Goal: Task Accomplishment & Management: Complete application form

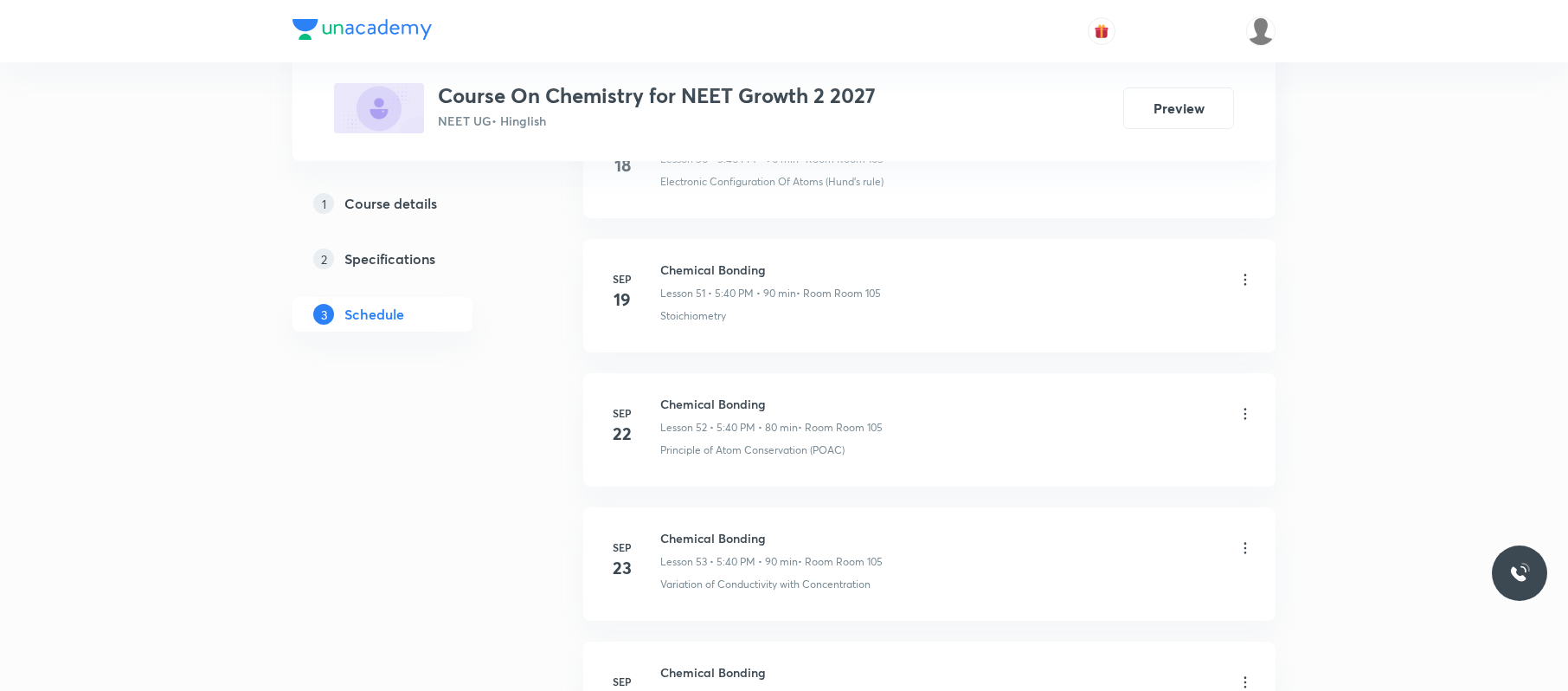
scroll to position [7714, 0]
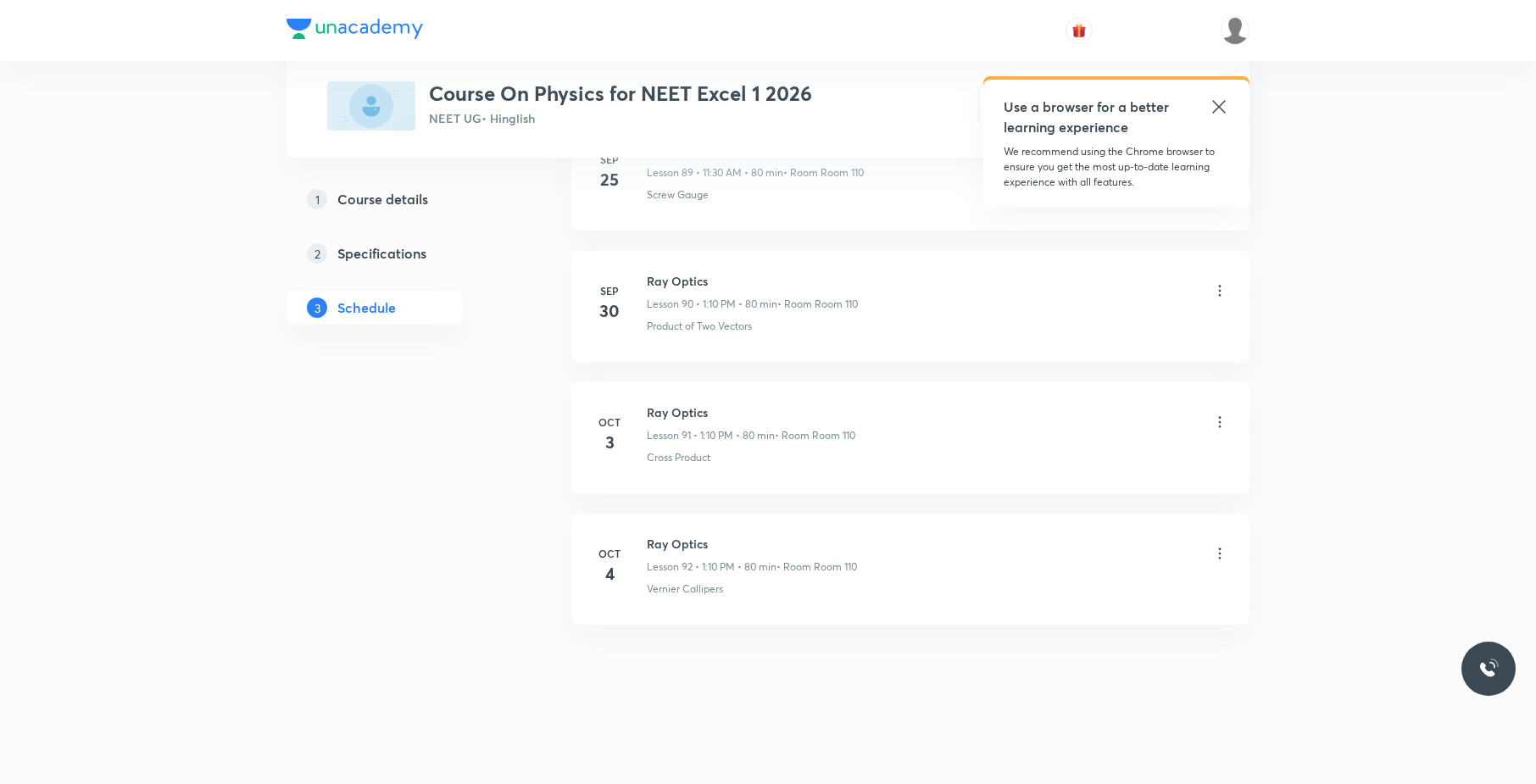
click at [1221, 114] on icon at bounding box center [1219, 107] width 21 height 21
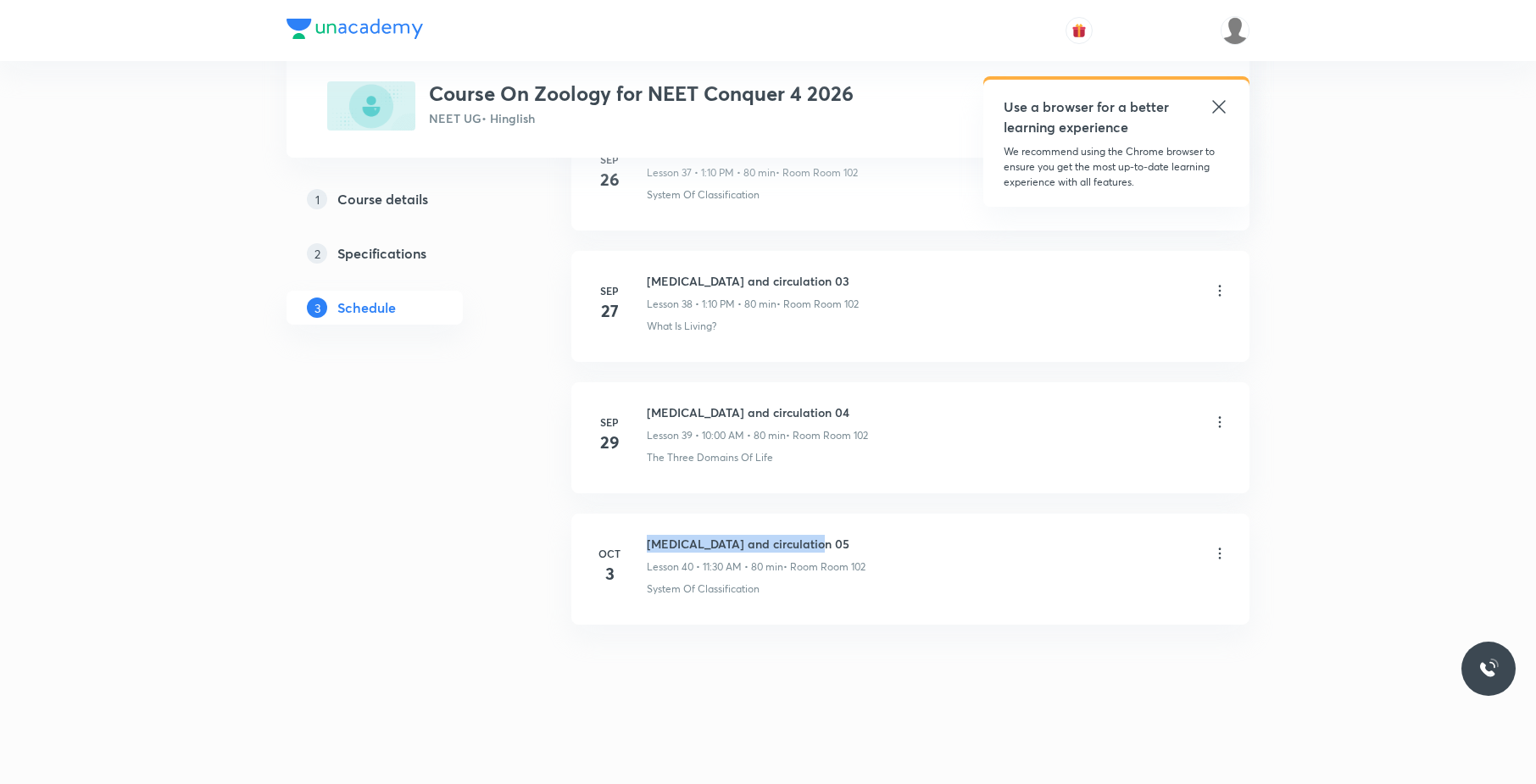
drag, startPoint x: 841, startPoint y: 528, endPoint x: 632, endPoint y: 528, distance: 209.0
click at [632, 528] on li "[DATE] [MEDICAL_DATA] and circulation 05 Lesson 40 • 11:30 AM • 80 min • Room R…" at bounding box center [910, 568] width 678 height 111
copy h6 "Body Fluid and circulation 05"
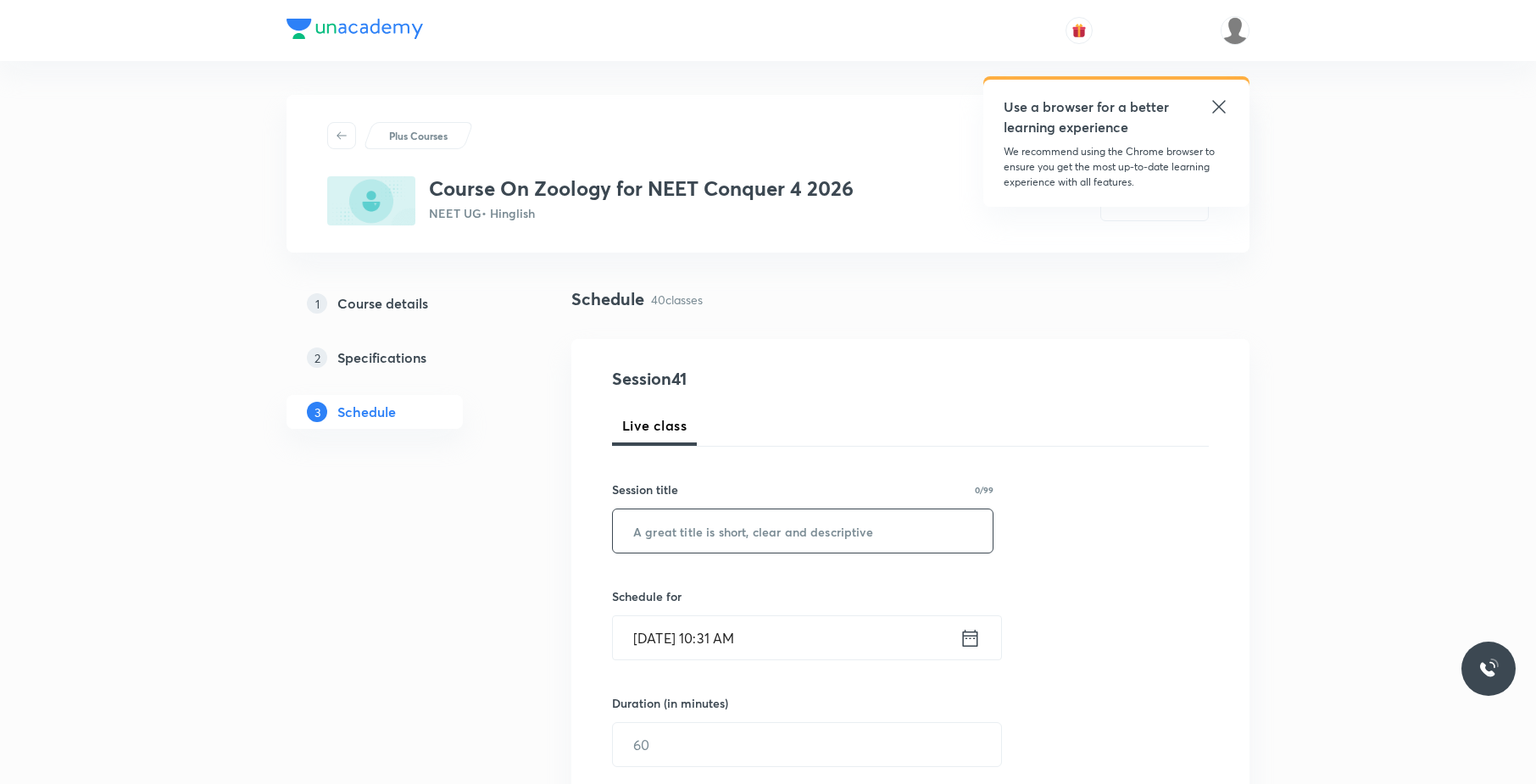
click at [913, 526] on input "text" at bounding box center [802, 531] width 379 height 43
paste input "Body Fluid and circulation 05"
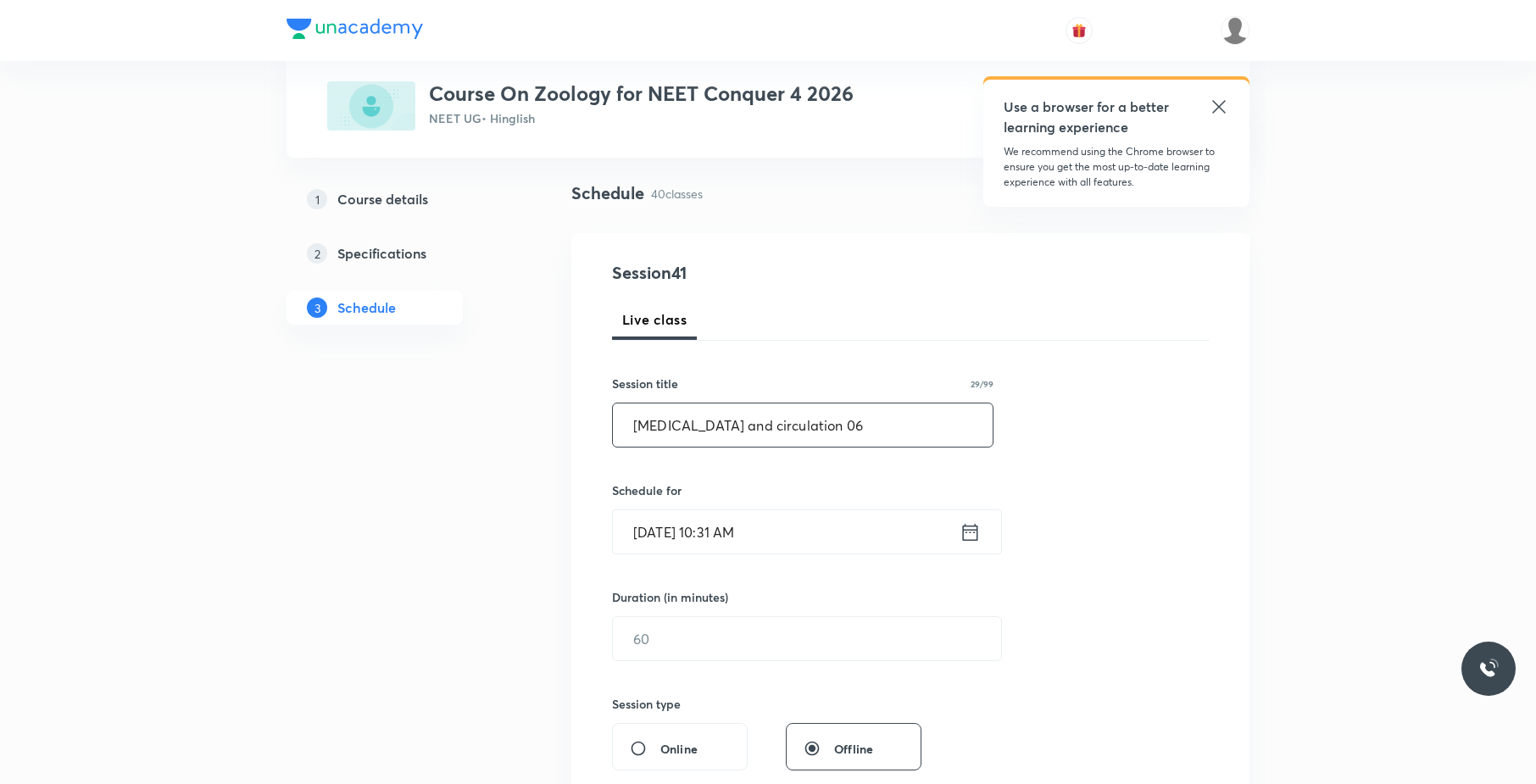
scroll to position [107, 0]
type input "Body Fluid and circulation 06"
click at [822, 540] on input "Oct 4, 2025, 10:31 AM" at bounding box center [786, 531] width 347 height 43
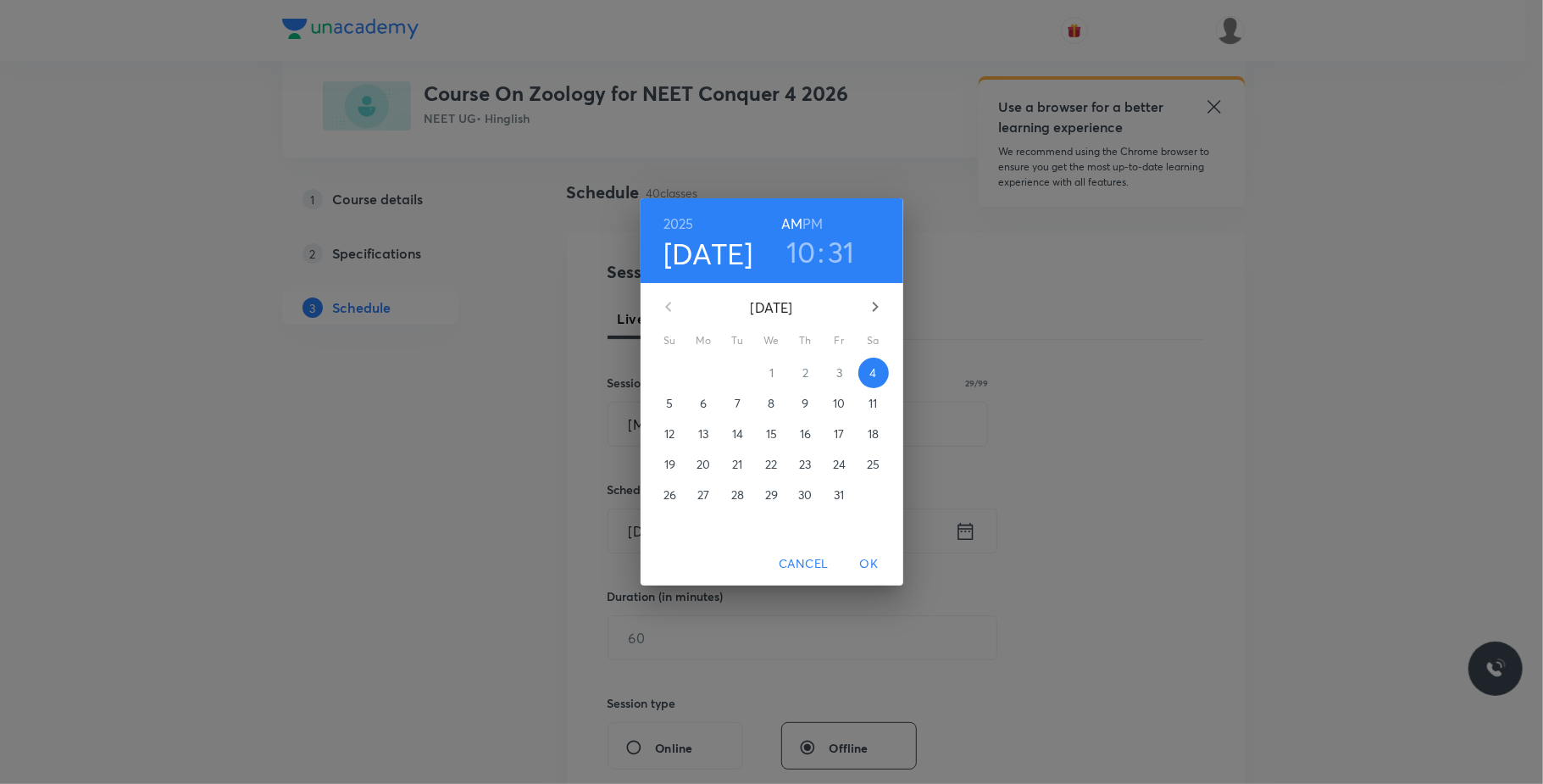
click at [814, 217] on h6 "PM" at bounding box center [812, 224] width 21 height 23
click at [799, 259] on h3 "10" at bounding box center [800, 251] width 30 height 35
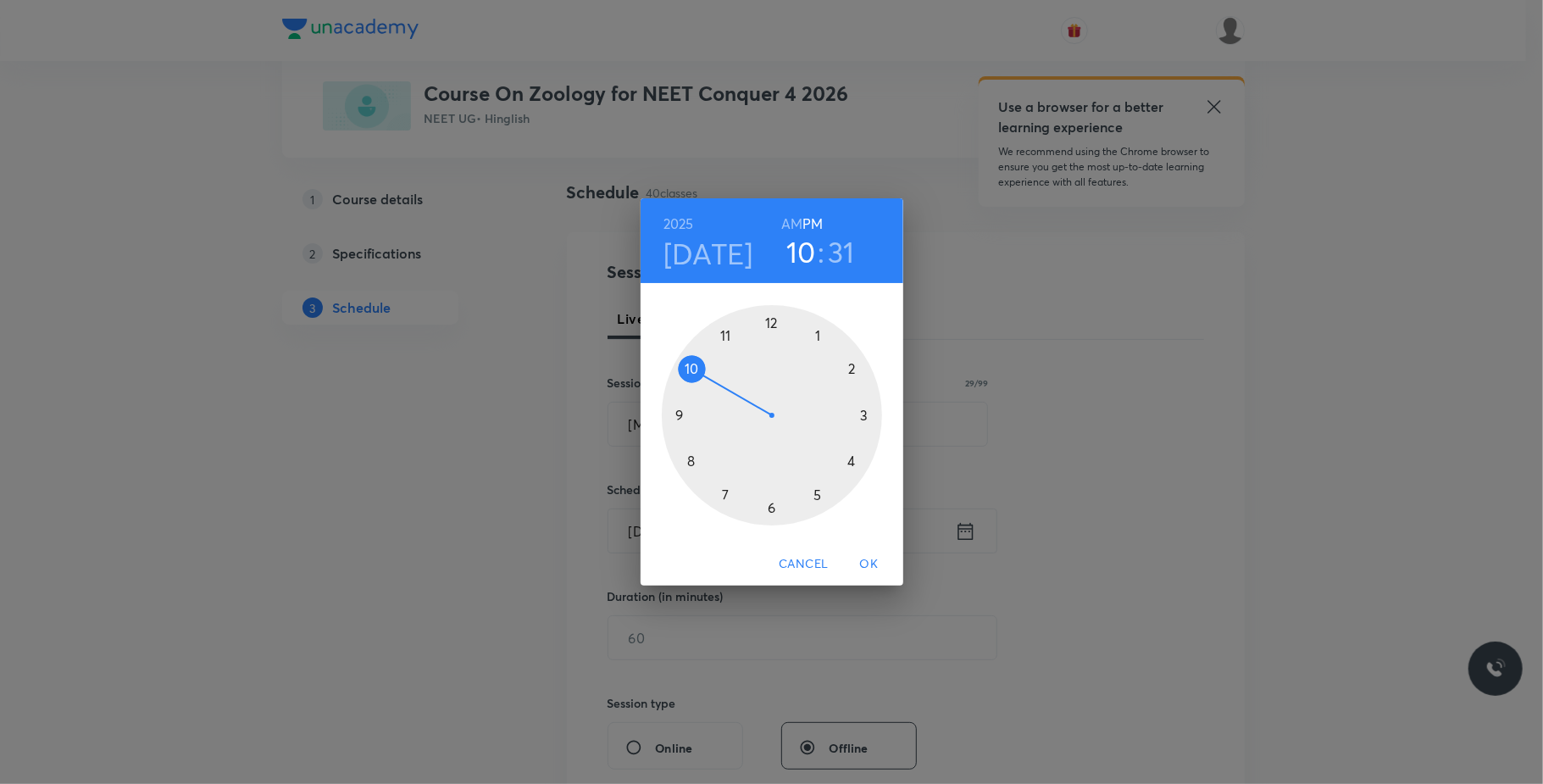
click at [822, 332] on div at bounding box center [772, 415] width 220 height 220
click at [851, 369] on div at bounding box center [772, 415] width 220 height 220
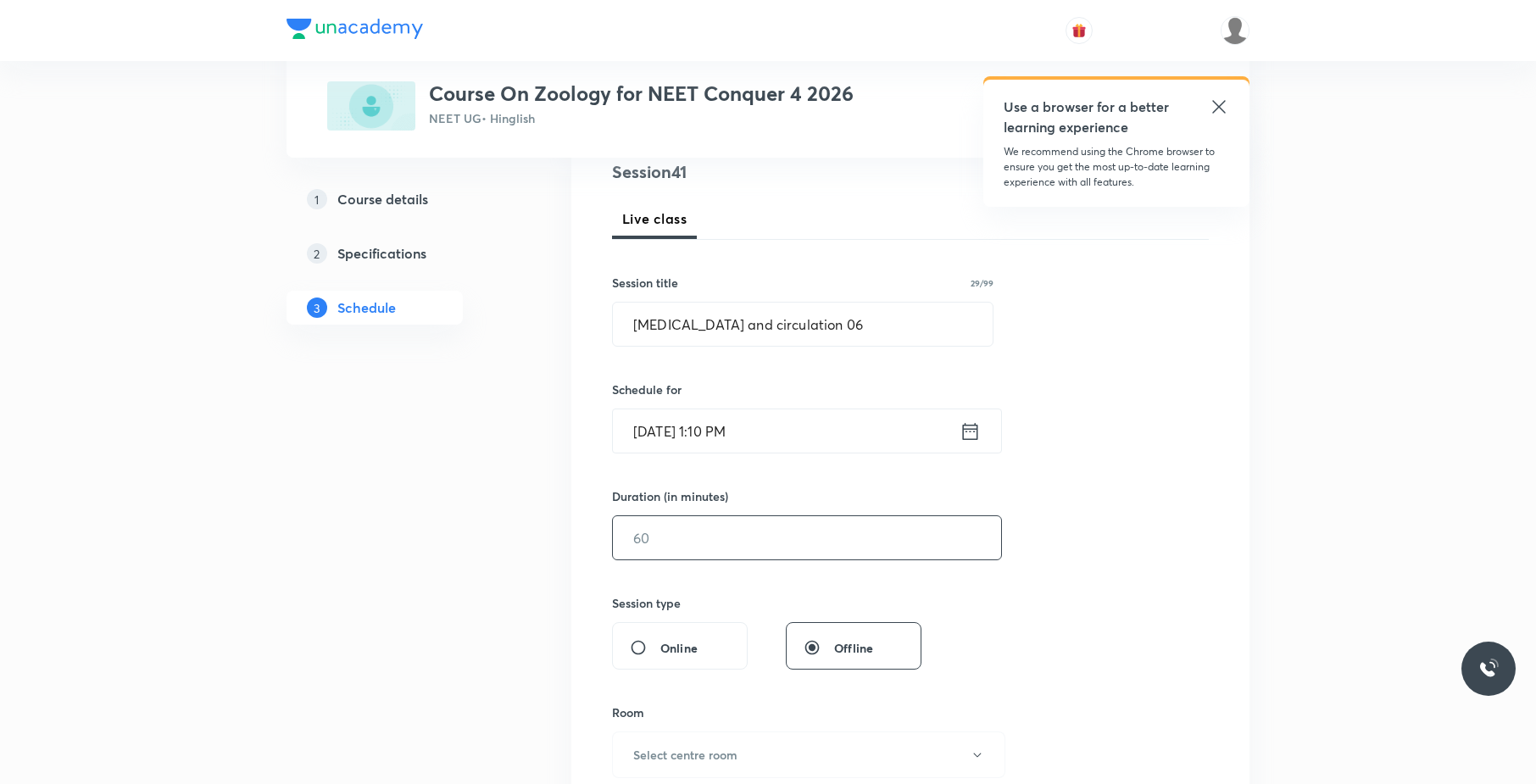
scroll to position [208, 0]
click at [737, 543] on input "text" at bounding box center [807, 537] width 389 height 43
type input "9"
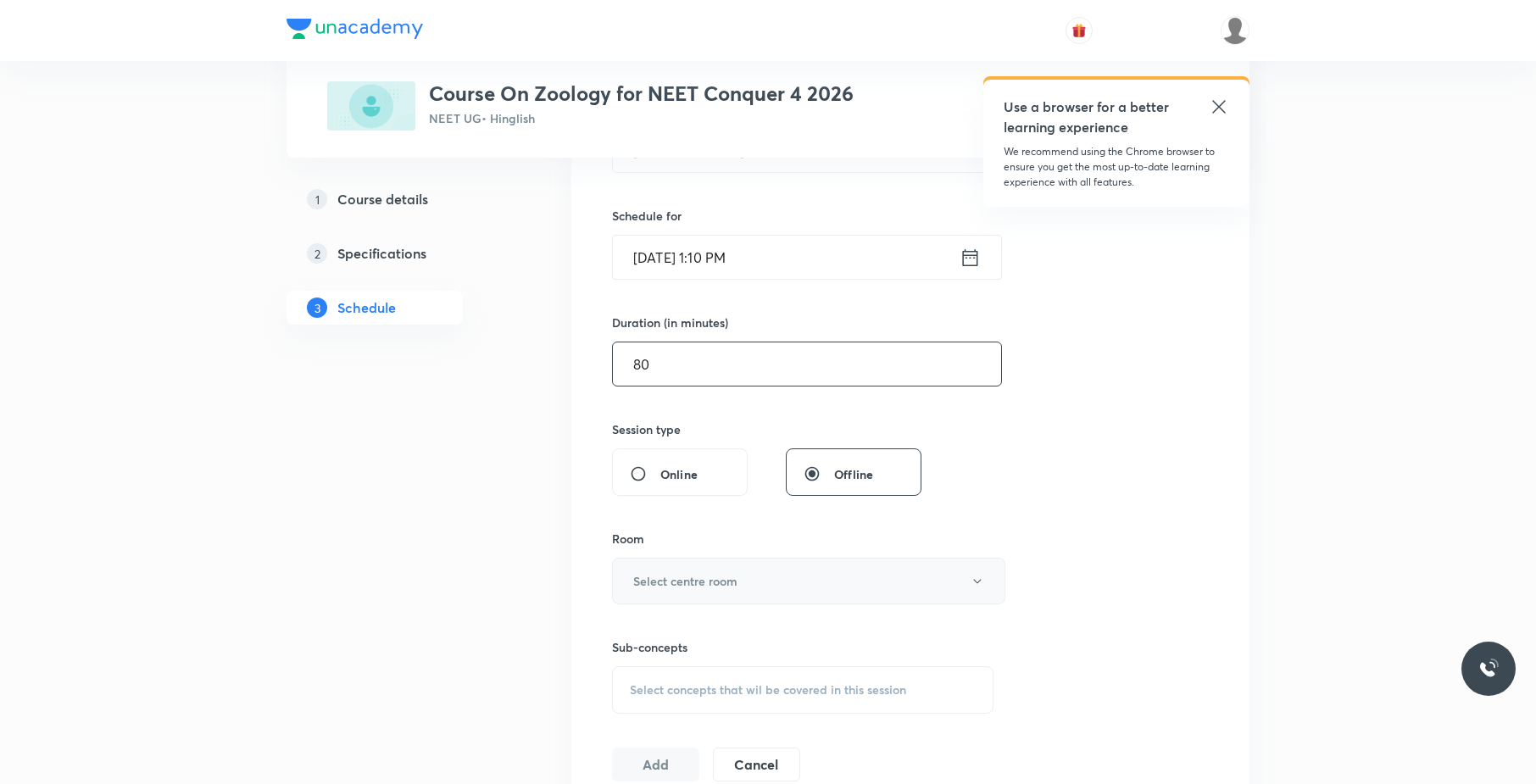
scroll to position [381, 0]
type input "80"
click at [727, 583] on h6 "Select centre room" at bounding box center [685, 580] width 104 height 18
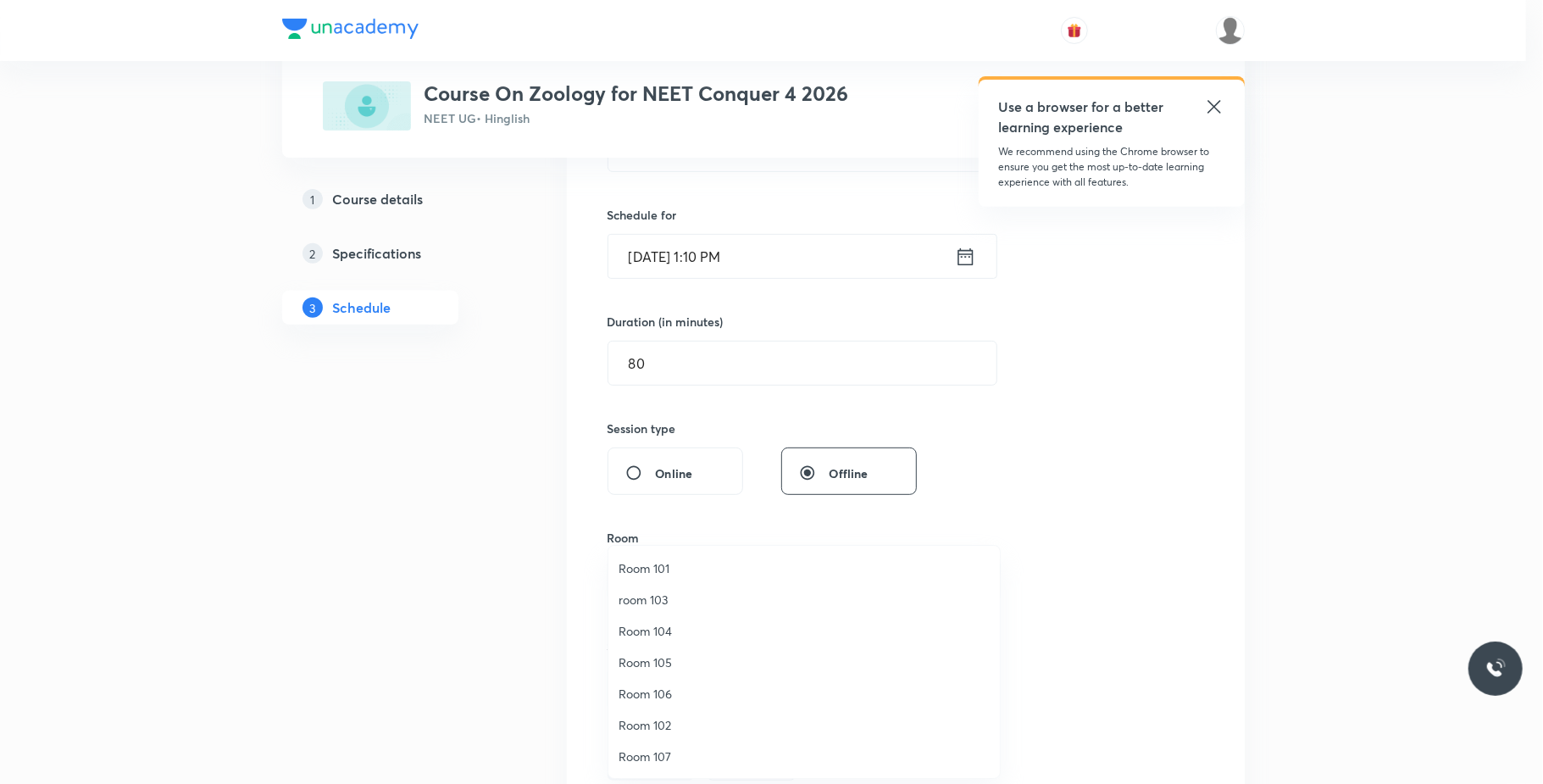
click at [666, 716] on span "Room 102" at bounding box center [804, 725] width 371 height 18
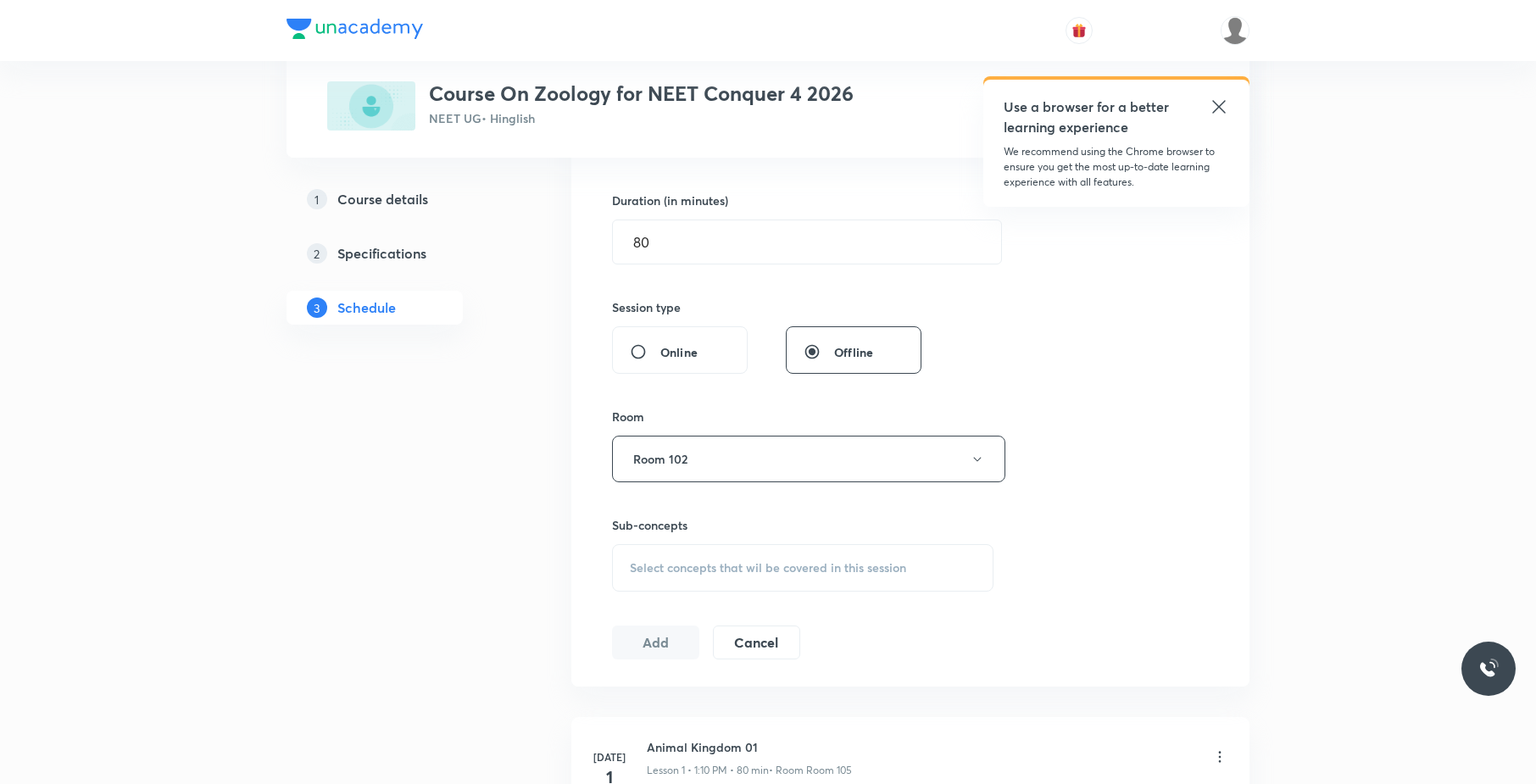
scroll to position [503, 0]
click at [800, 566] on span "Select concepts that wil be covered in this session" at bounding box center [768, 566] width 276 height 14
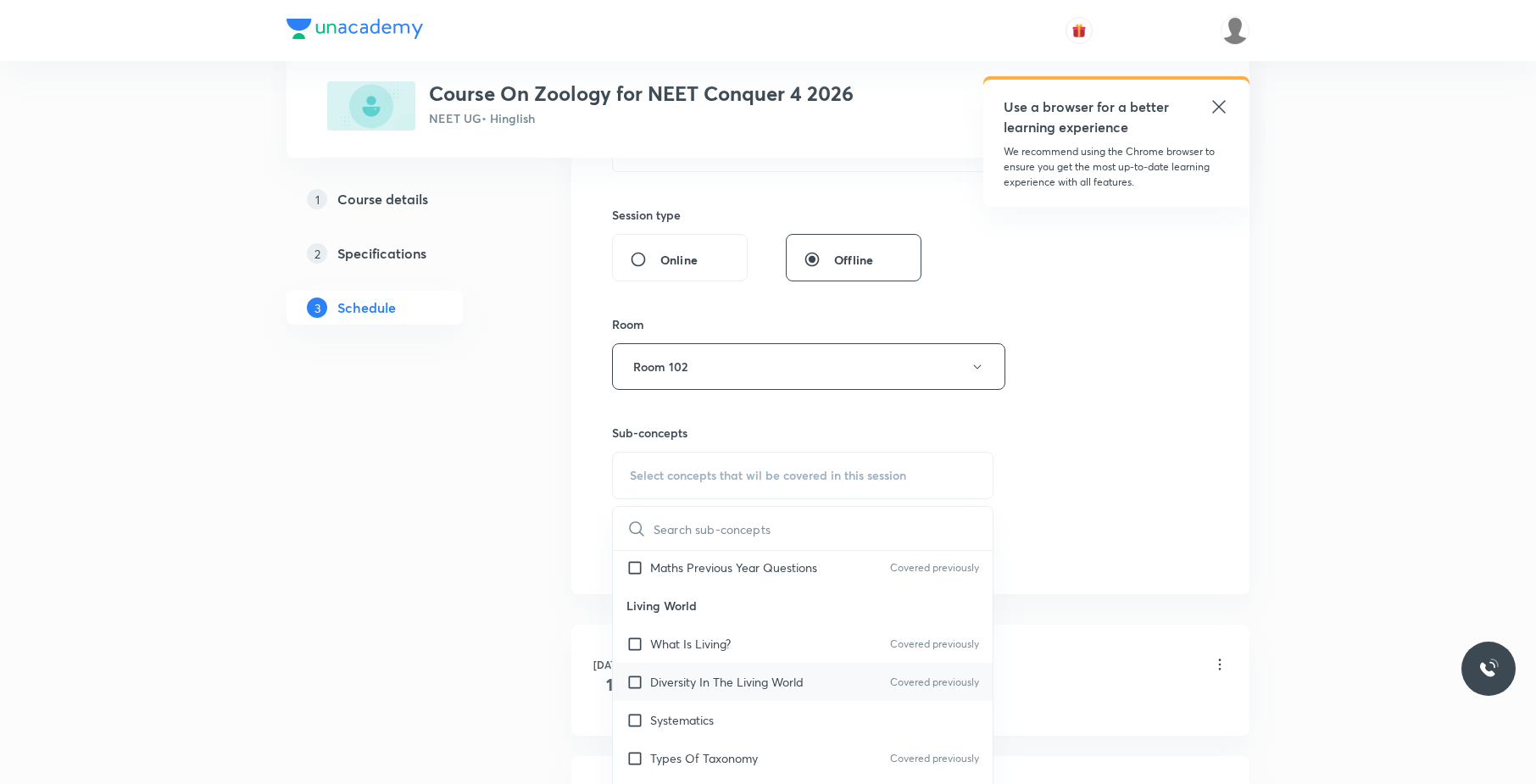
scroll to position [211, 0]
click at [766, 672] on div "Diversity In The Living World Covered previously" at bounding box center [802, 682] width 379 height 38
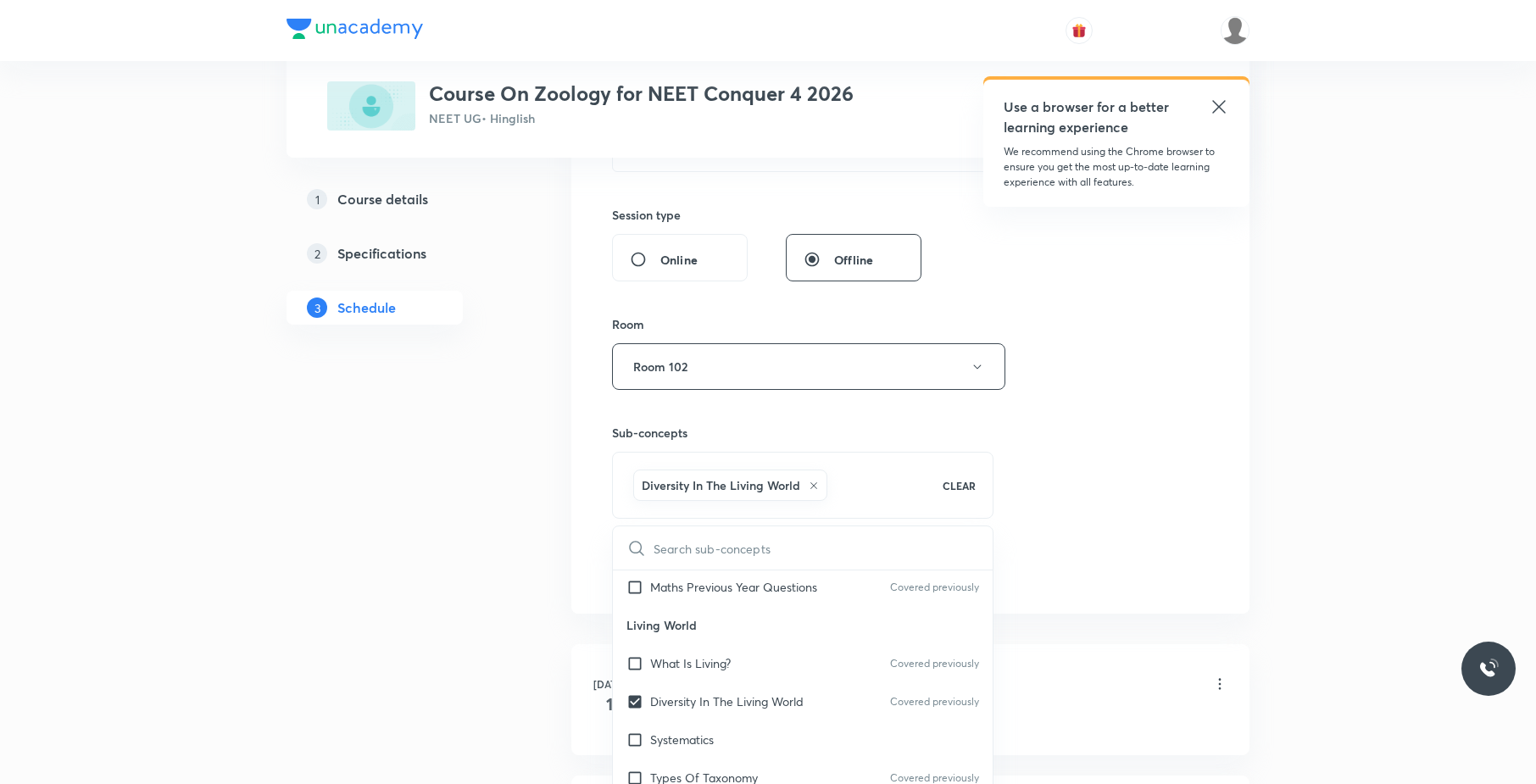
drag, startPoint x: 1150, startPoint y: 560, endPoint x: 1015, endPoint y: 570, distance: 135.4
click at [1150, 559] on div "Session 41 Live class Session title 29/99 Body Fluid and circulation 06 ​ Sched…" at bounding box center [910, 179] width 596 height 815
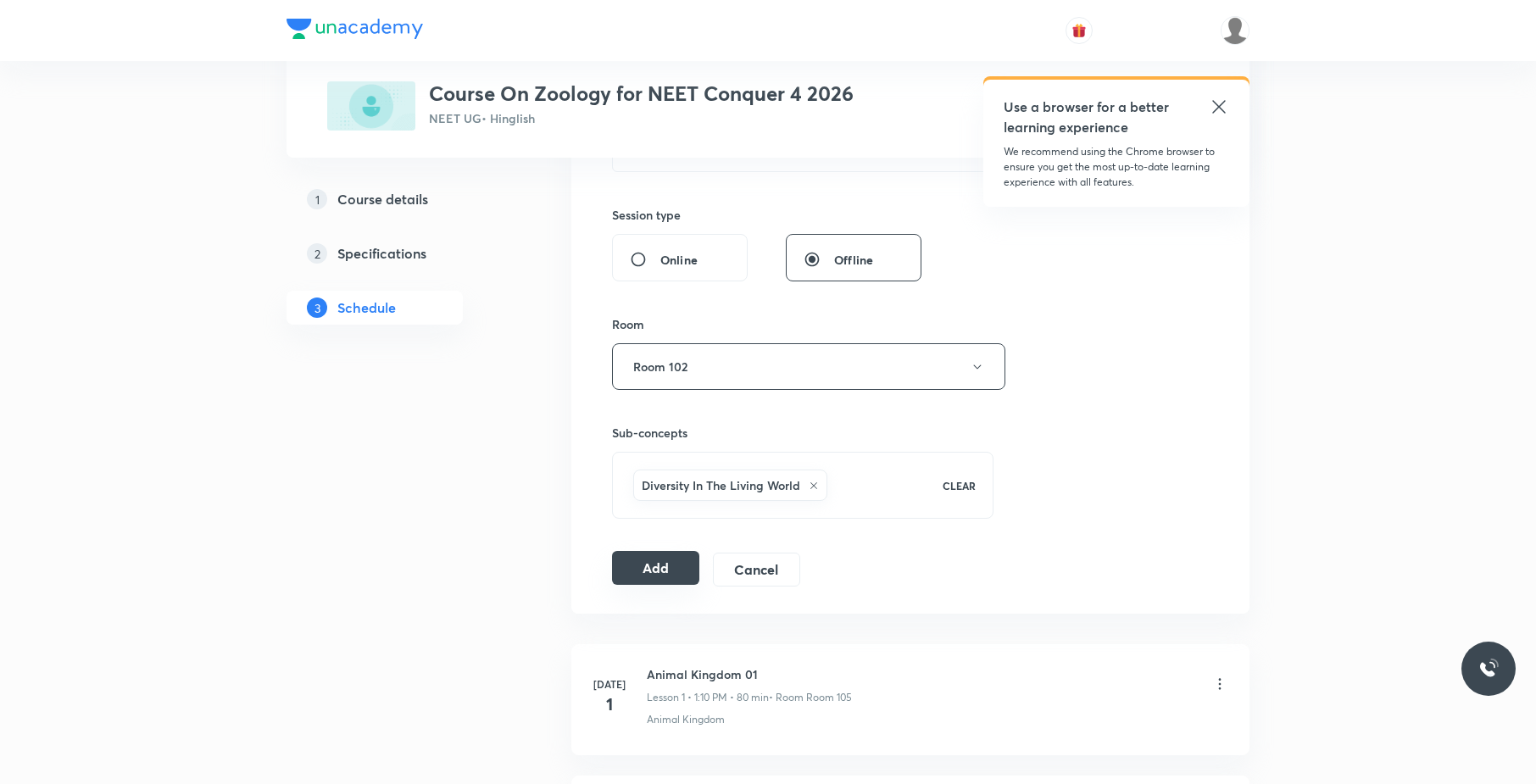
click at [656, 571] on button "Add" at bounding box center [655, 568] width 88 height 34
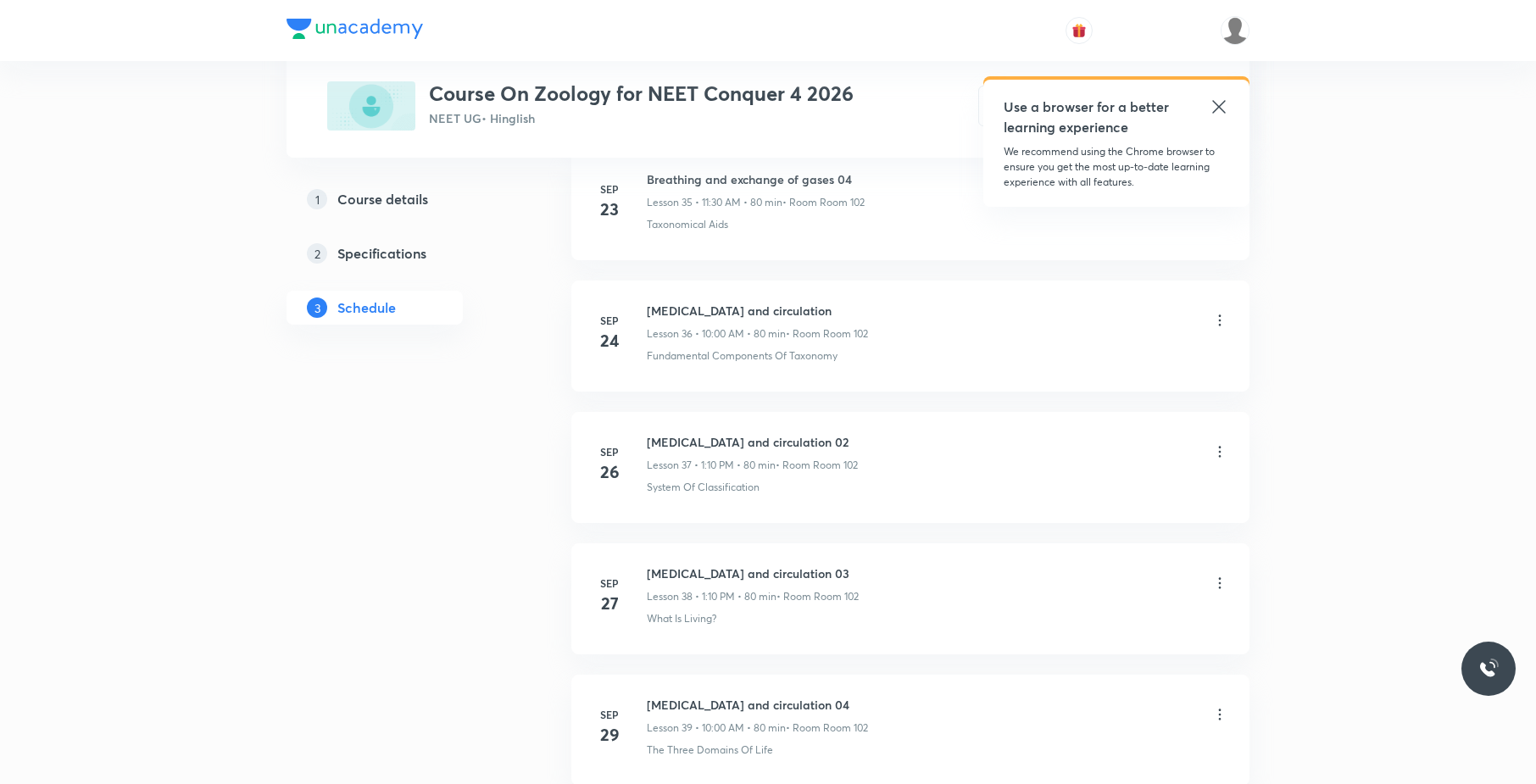
scroll to position [5203, 0]
